Goal: Task Accomplishment & Management: Manage account settings

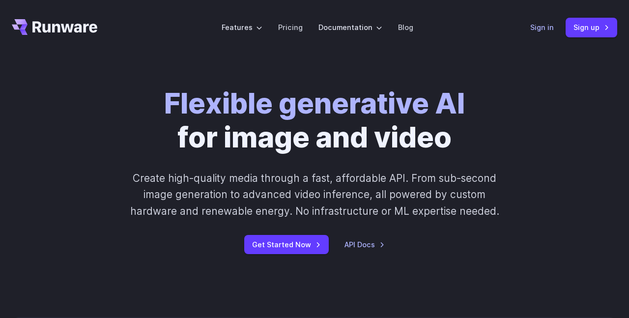
click at [553, 30] on link "Sign in" at bounding box center [543, 27] width 24 height 11
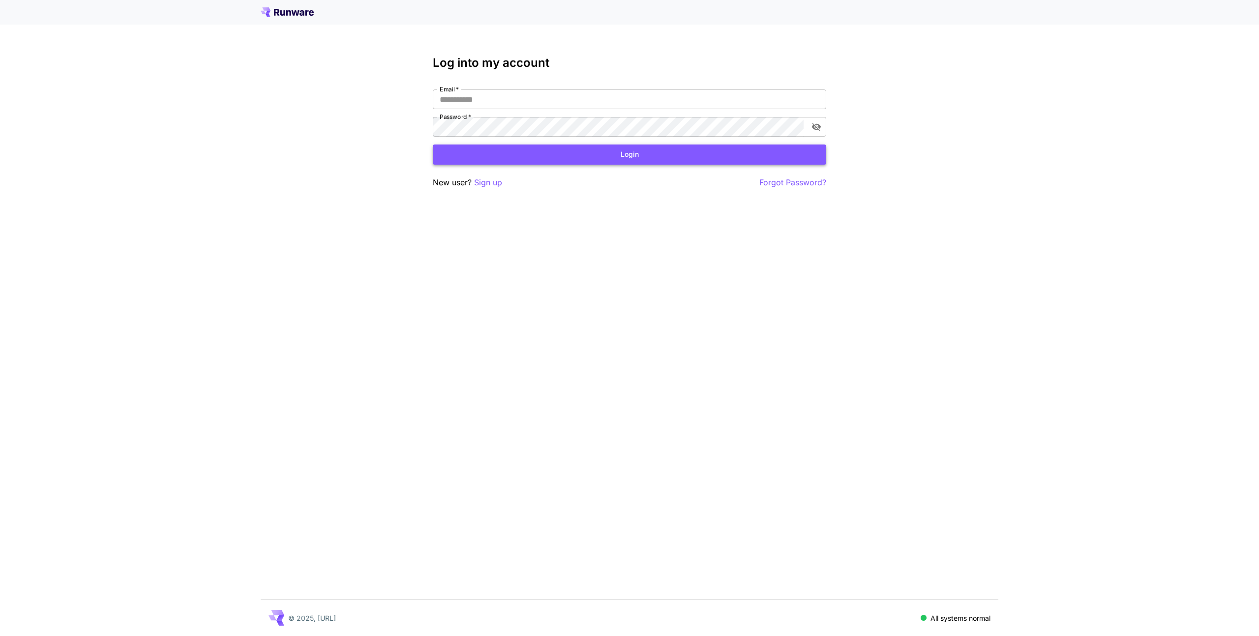
type input "**********"
click at [484, 150] on button "Login" at bounding box center [629, 155] width 393 height 20
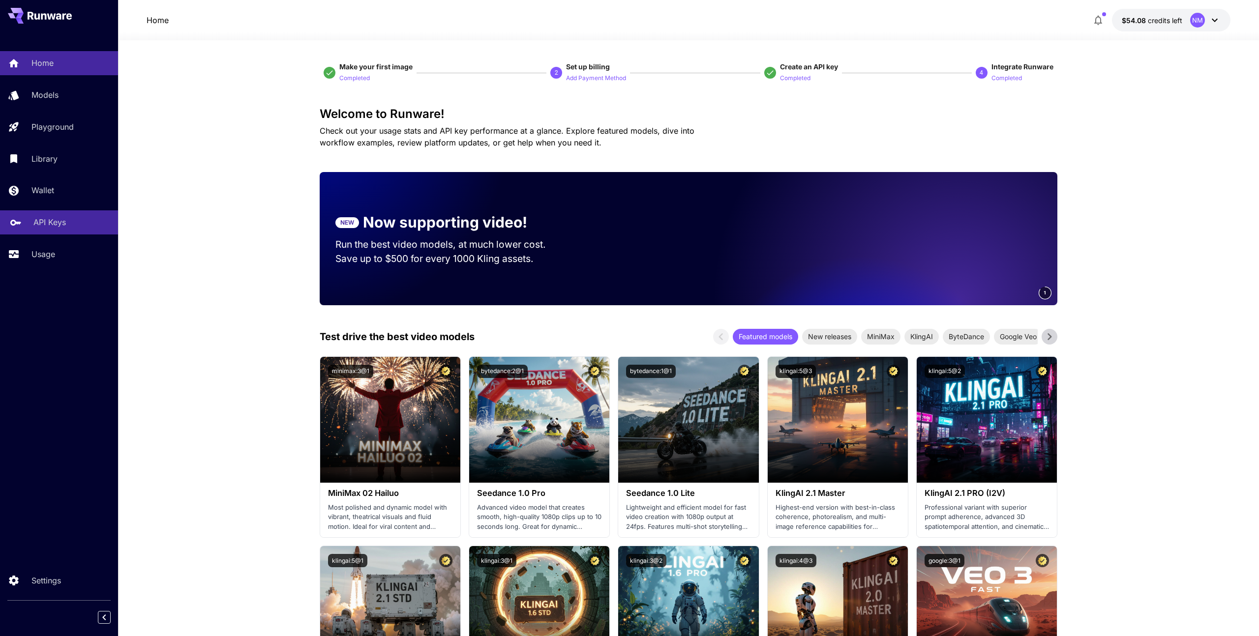
click at [62, 216] on link "API Keys" at bounding box center [59, 222] width 118 height 24
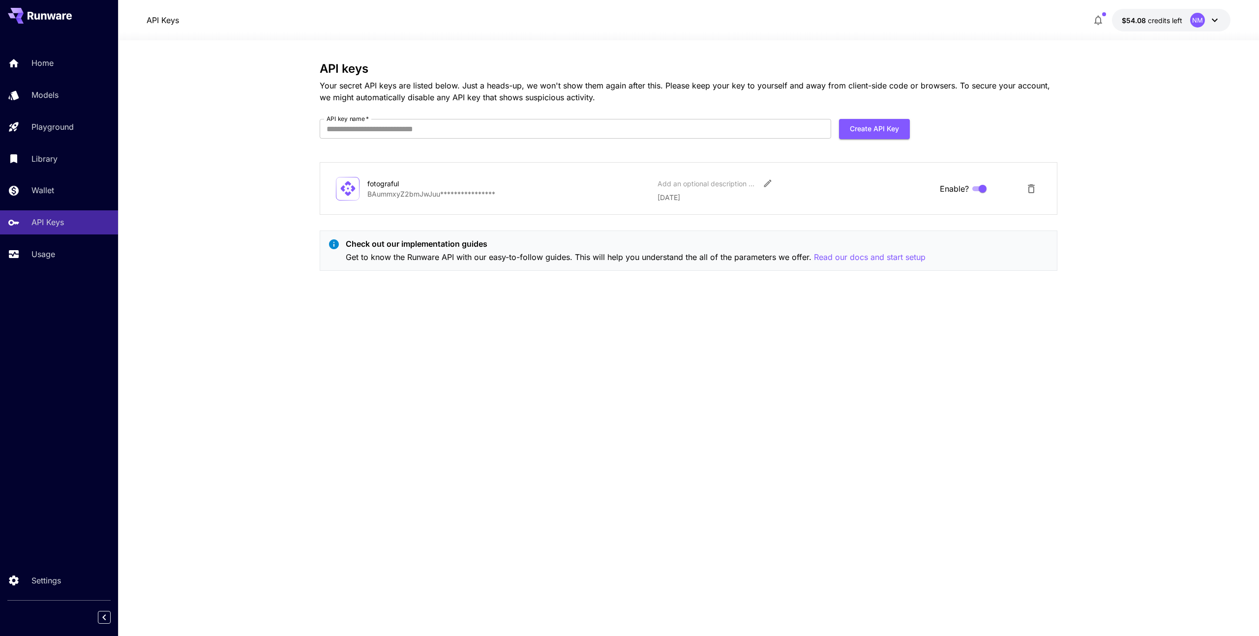
click at [738, 438] on div "**********" at bounding box center [689, 338] width 738 height 553
click at [572, 128] on input "API key name   *" at bounding box center [575, 129] width 511 height 20
type input "*"
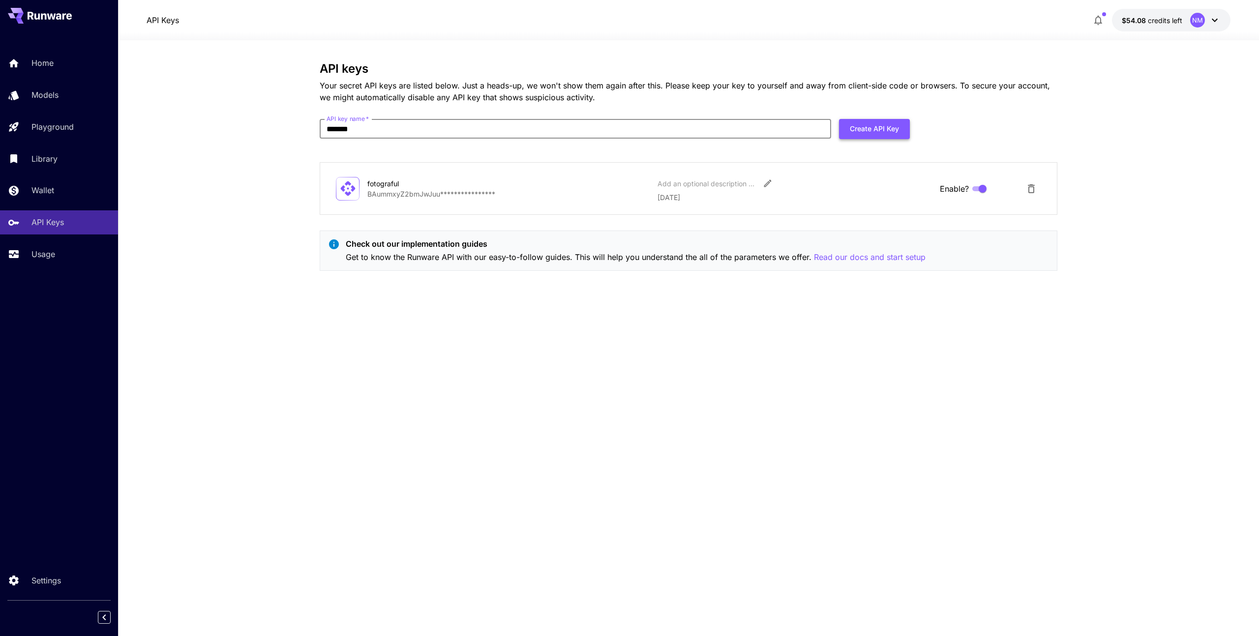
type input "*******"
click at [901, 130] on button "Create API Key" at bounding box center [874, 129] width 71 height 20
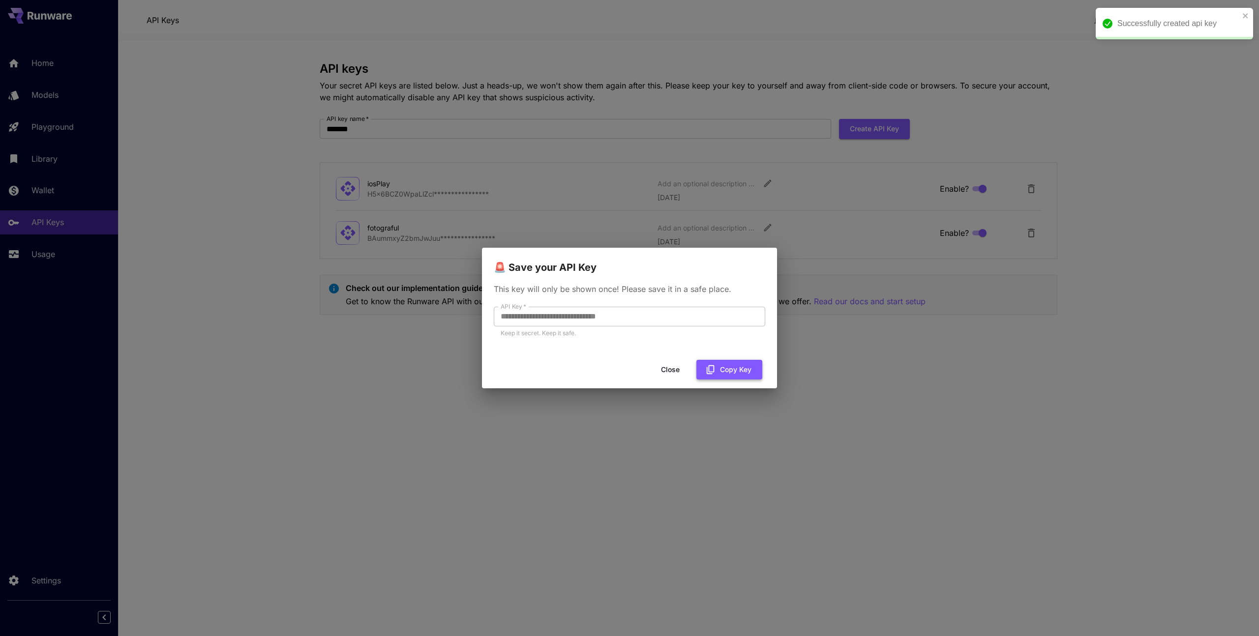
click at [738, 370] on button "Copy Key" at bounding box center [729, 370] width 66 height 20
click at [672, 368] on button "Close" at bounding box center [678, 370] width 44 height 20
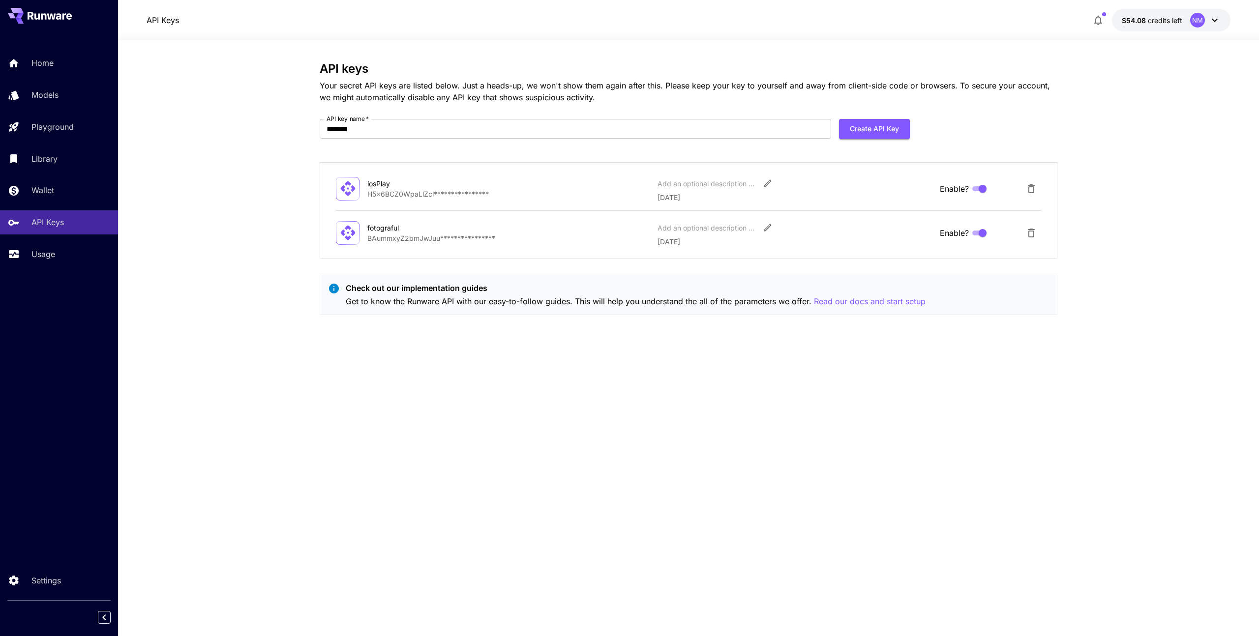
click at [695, 513] on div "**********" at bounding box center [689, 338] width 738 height 553
click at [70, 256] on div "Usage" at bounding box center [71, 254] width 77 height 12
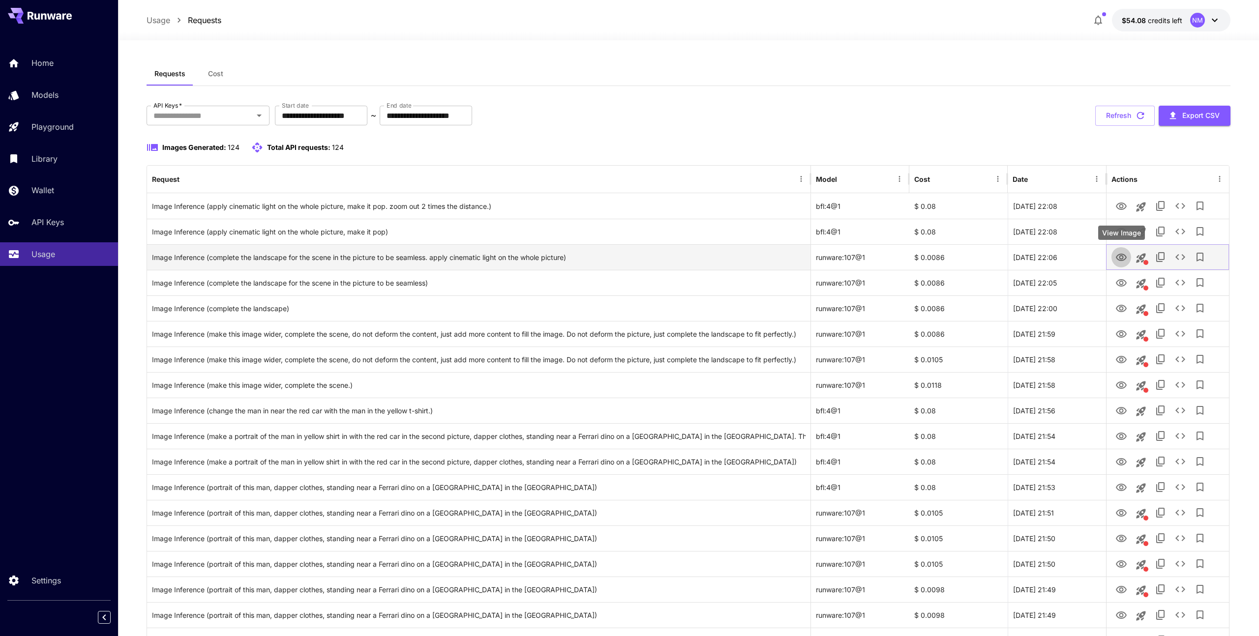
click at [1120, 263] on icon "View Image" at bounding box center [1121, 258] width 12 height 12
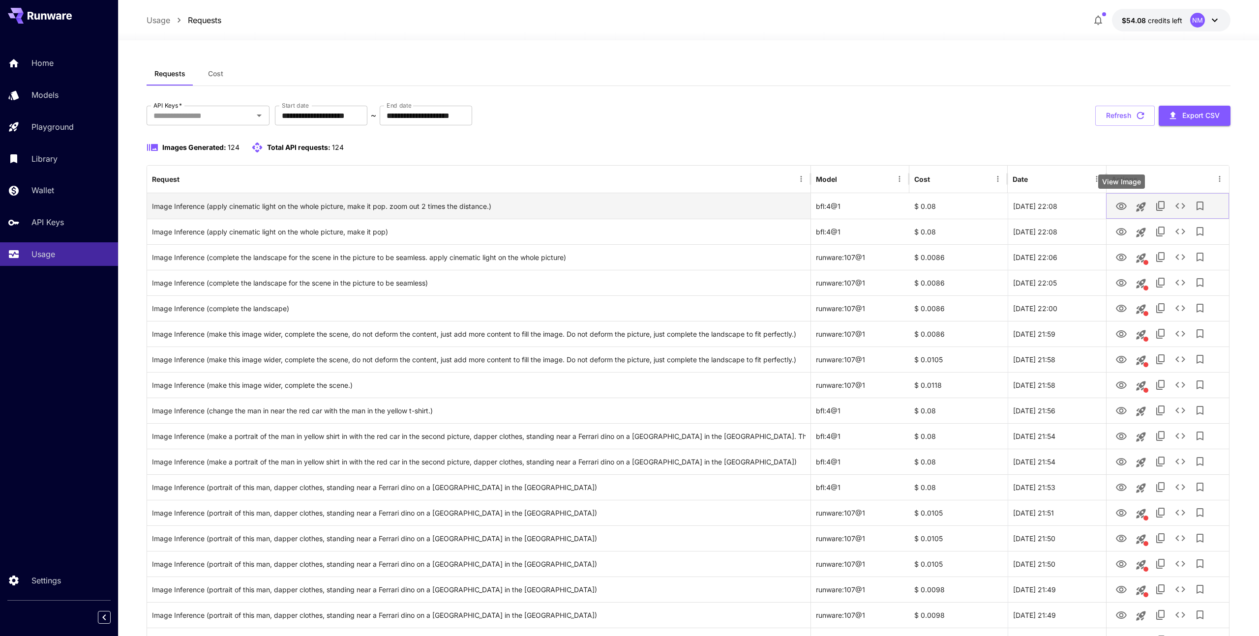
click at [1121, 213] on button "View Image" at bounding box center [1121, 206] width 20 height 20
click at [1121, 206] on icon "View Image" at bounding box center [1121, 207] width 12 height 12
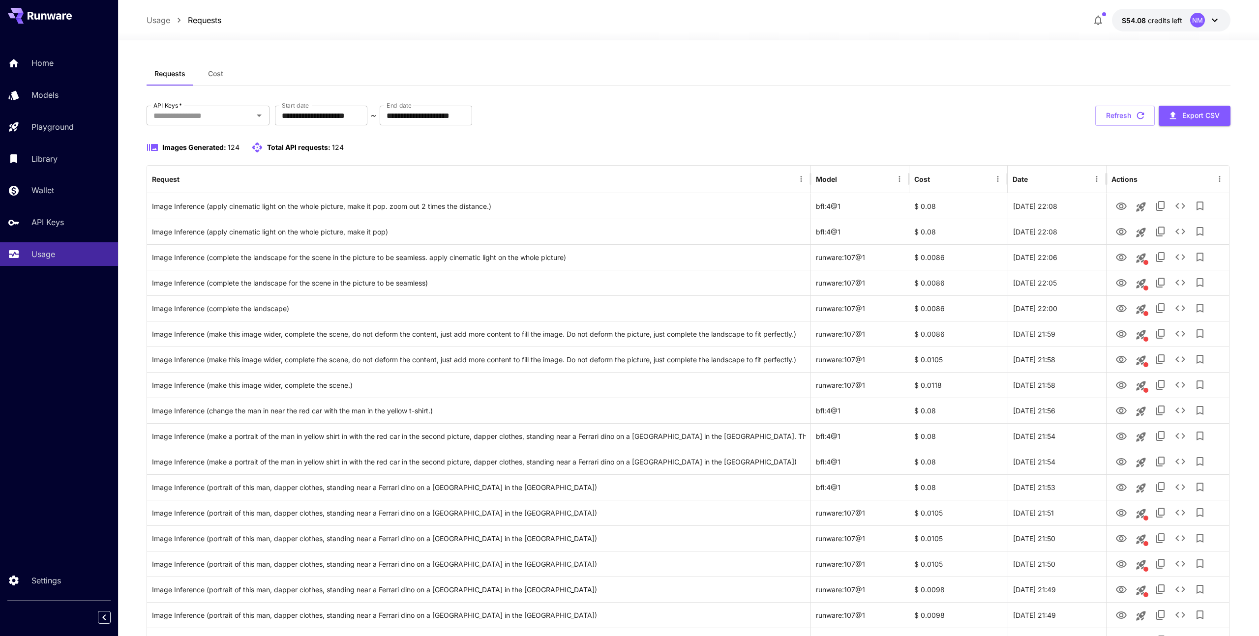
click at [413, 153] on div "Images Generated: 124 Total API requests: 124" at bounding box center [689, 148] width 1084 height 12
click at [50, 65] on p "Home" at bounding box center [44, 63] width 22 height 12
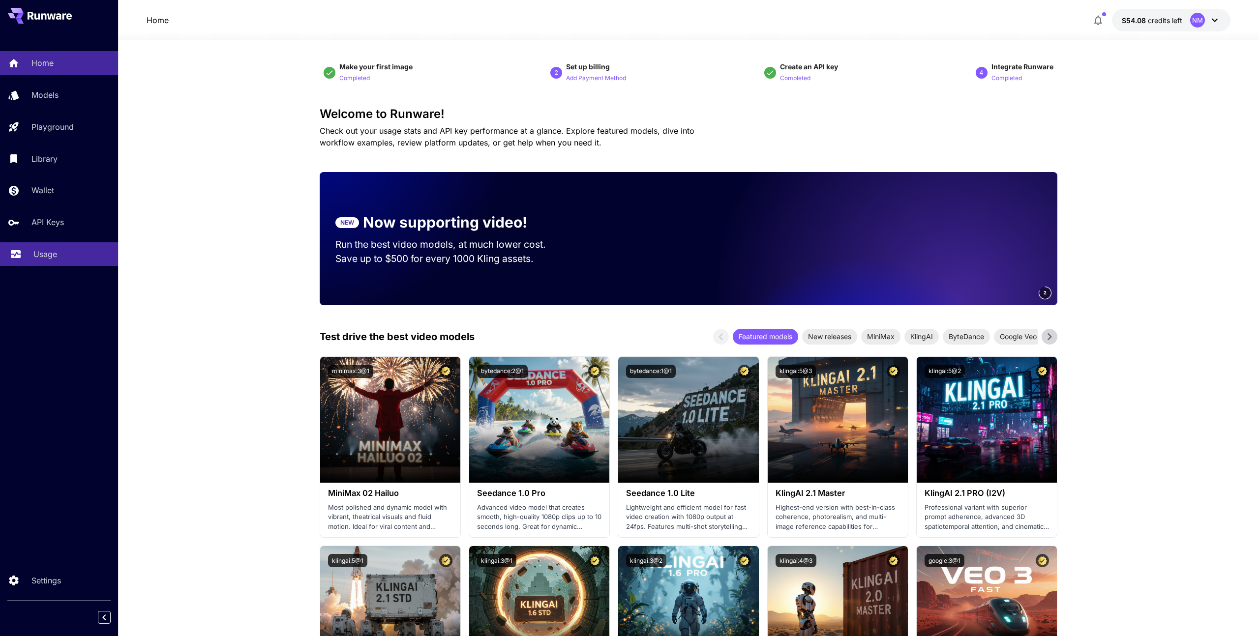
click at [71, 254] on div "Usage" at bounding box center [71, 254] width 77 height 12
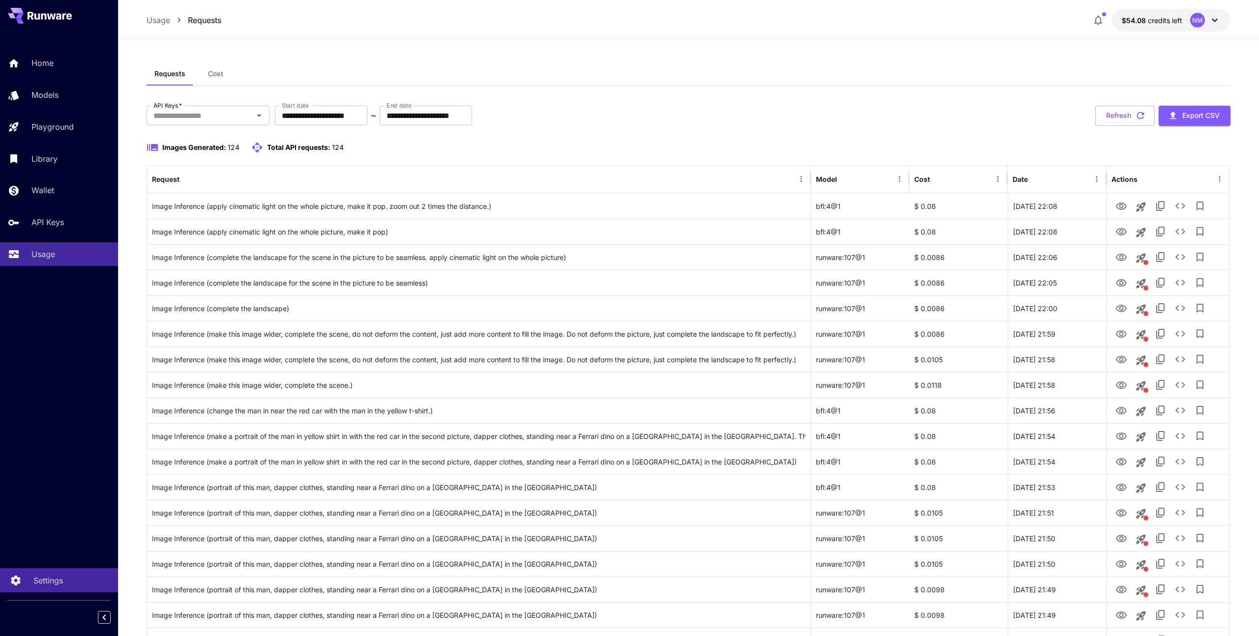
click at [51, 573] on link "Settings" at bounding box center [59, 580] width 118 height 24
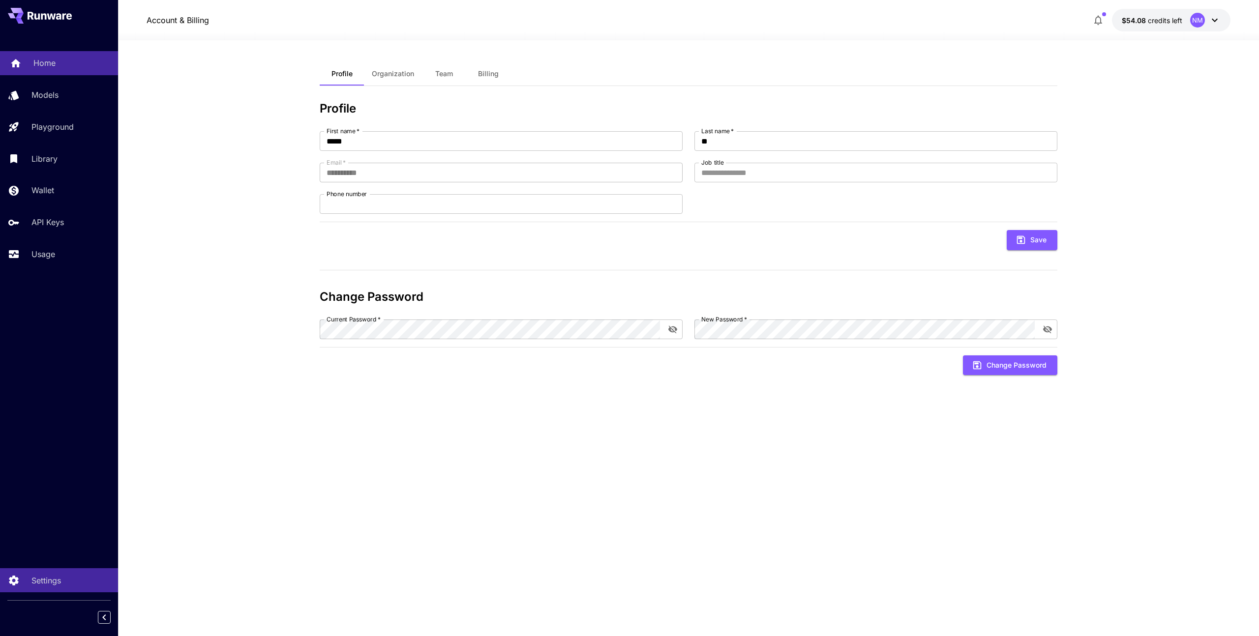
click at [67, 76] on div "Home Models Playground Library Wallet API Keys Usage" at bounding box center [59, 158] width 118 height 215
click at [65, 71] on link "Home" at bounding box center [59, 63] width 118 height 24
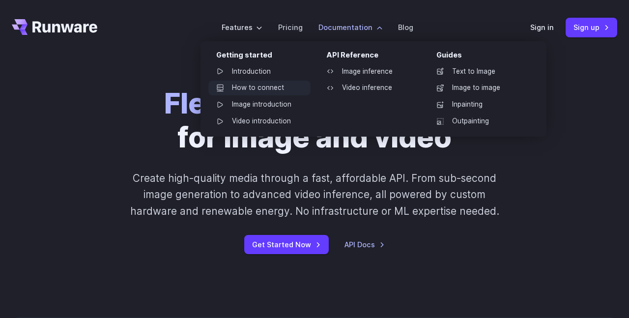
click at [263, 89] on link "How to connect" at bounding box center [259, 88] width 102 height 15
